Goal: Information Seeking & Learning: Learn about a topic

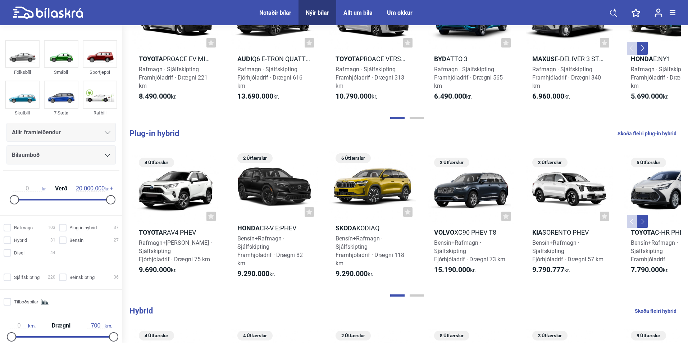
scroll to position [201, 0]
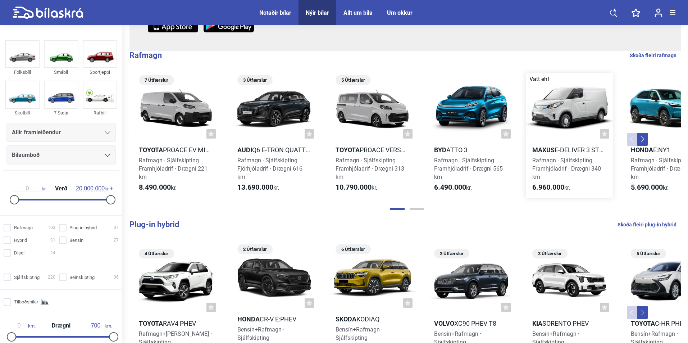
click at [564, 117] on div at bounding box center [569, 107] width 87 height 69
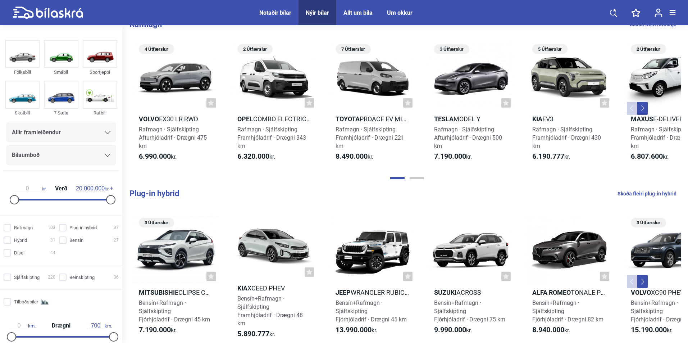
scroll to position [171, 0]
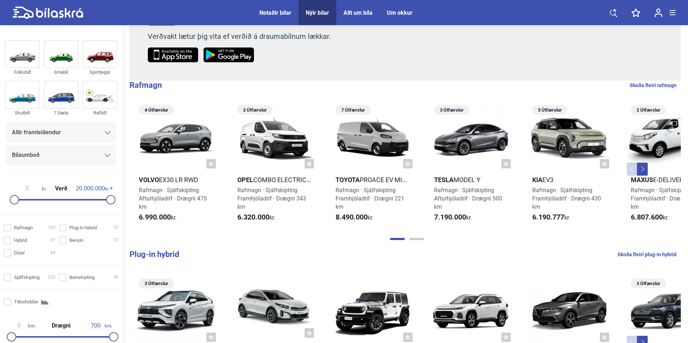
click at [274, 12] on div "Notaðir bílar" at bounding box center [275, 12] width 32 height 7
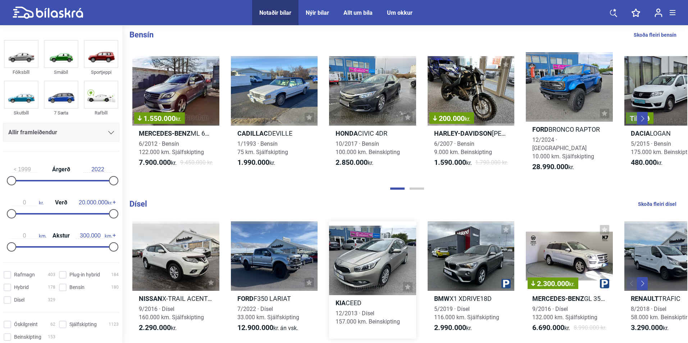
scroll to position [881, 0]
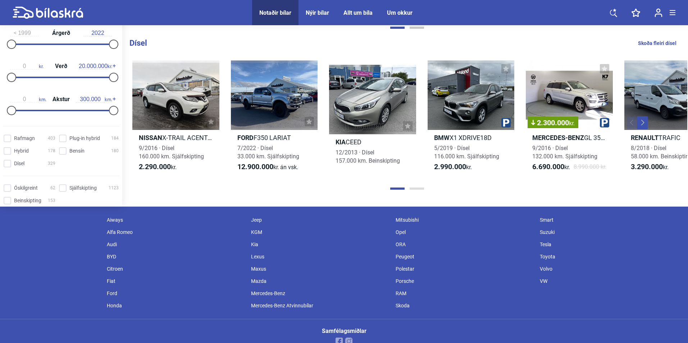
click at [415, 187] on button "Page 2" at bounding box center [417, 188] width 14 height 2
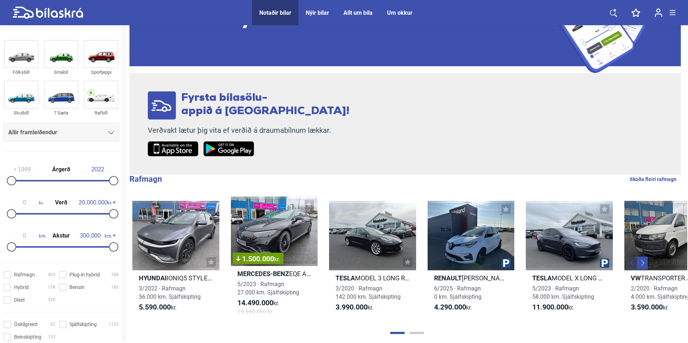
scroll to position [76, 0]
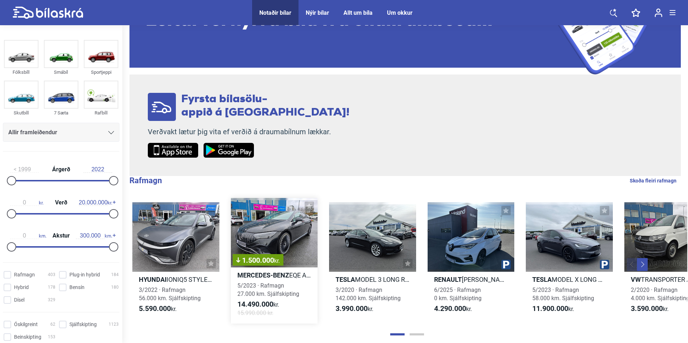
click at [284, 230] on div "1.500.000 kr." at bounding box center [274, 232] width 87 height 69
